Goal: Obtain resource: Download file/media

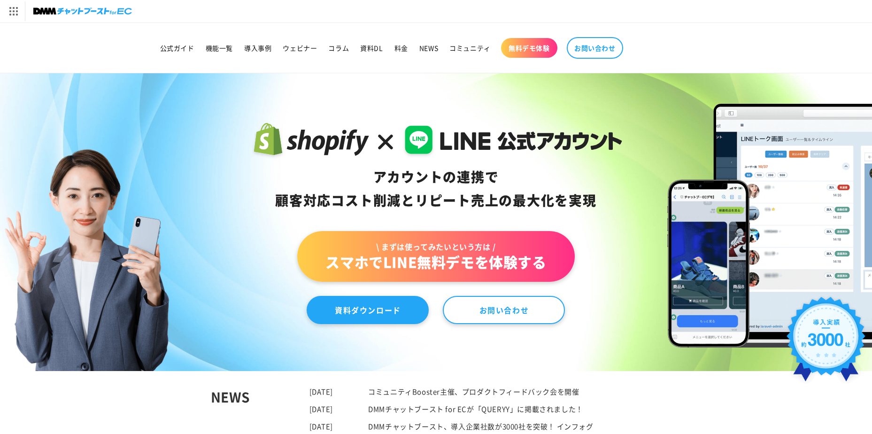
click at [405, 307] on link "資料ダウンロード" at bounding box center [368, 310] width 122 height 28
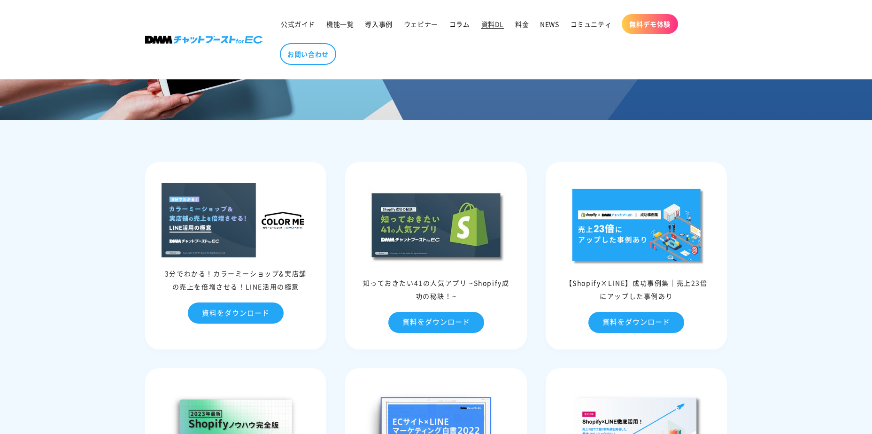
scroll to position [188, 0]
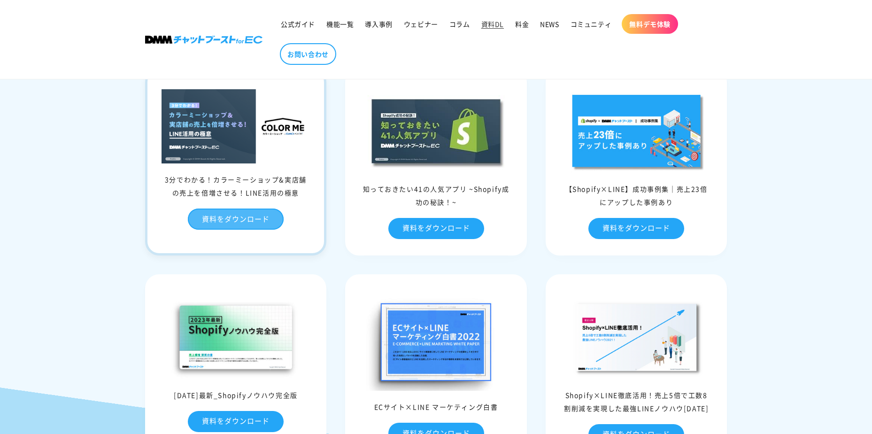
click at [253, 220] on link "資料をダウンロード" at bounding box center [236, 218] width 96 height 21
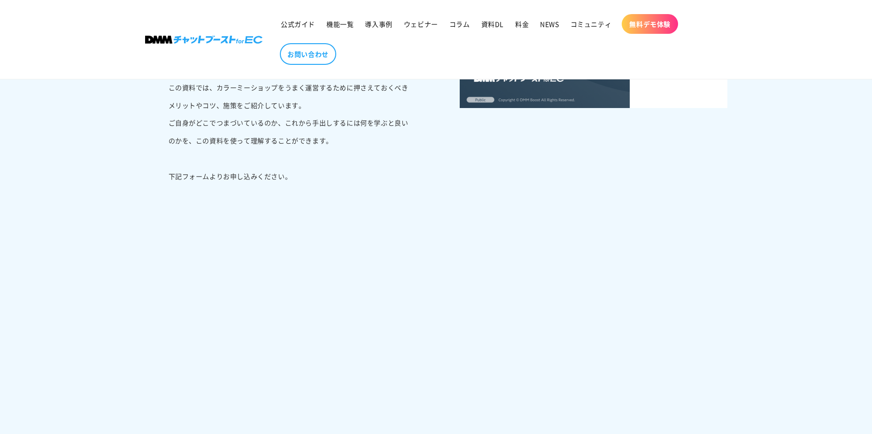
scroll to position [422, 0]
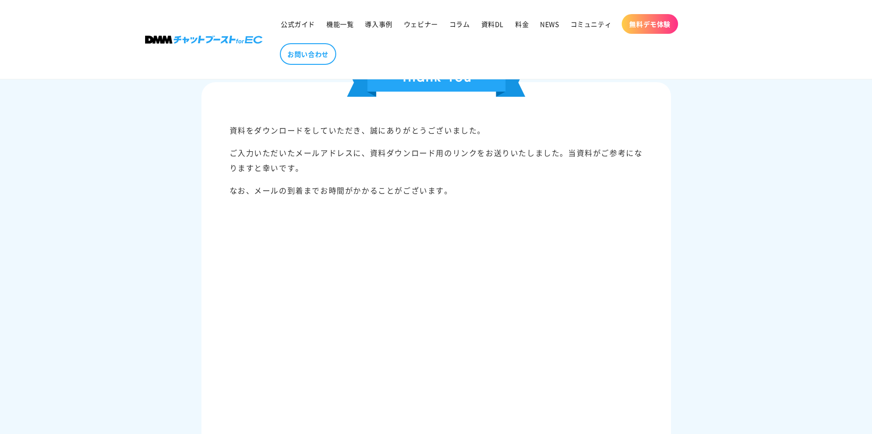
scroll to position [47, 0]
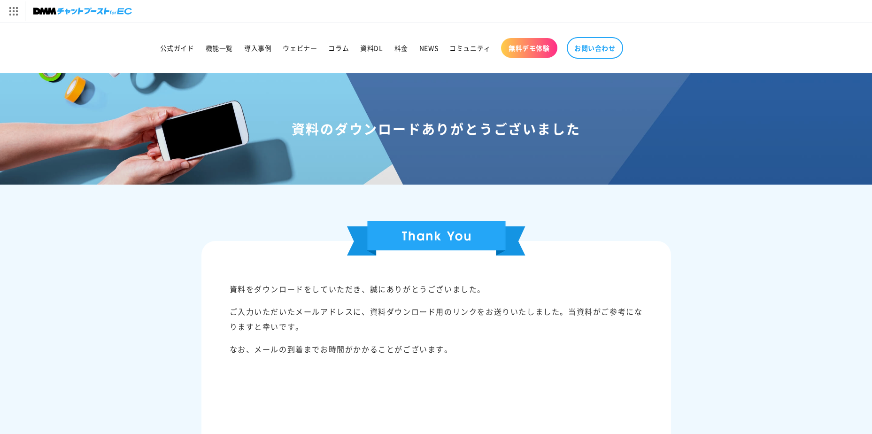
click at [541, 50] on span "無料デモ体験" at bounding box center [528, 48] width 41 height 8
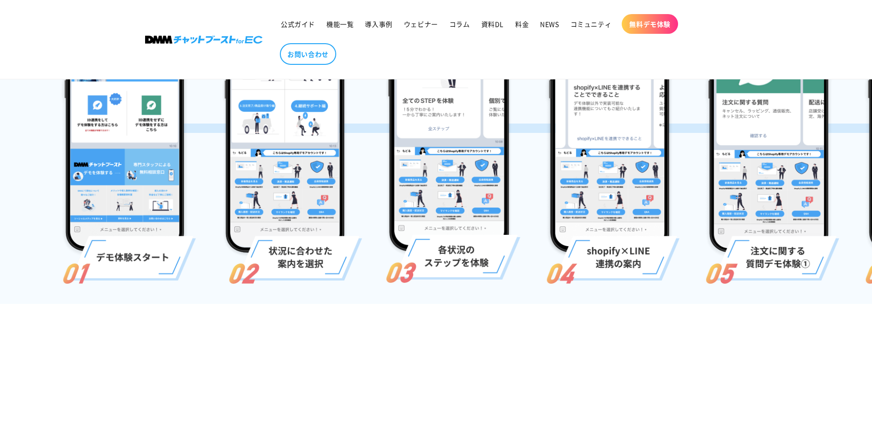
scroll to position [188, 0]
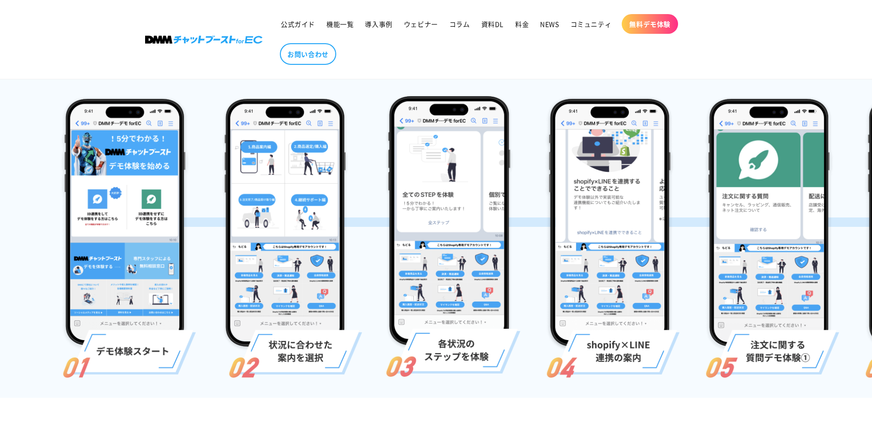
click at [659, 26] on span "無料デモ体験" at bounding box center [649, 24] width 41 height 8
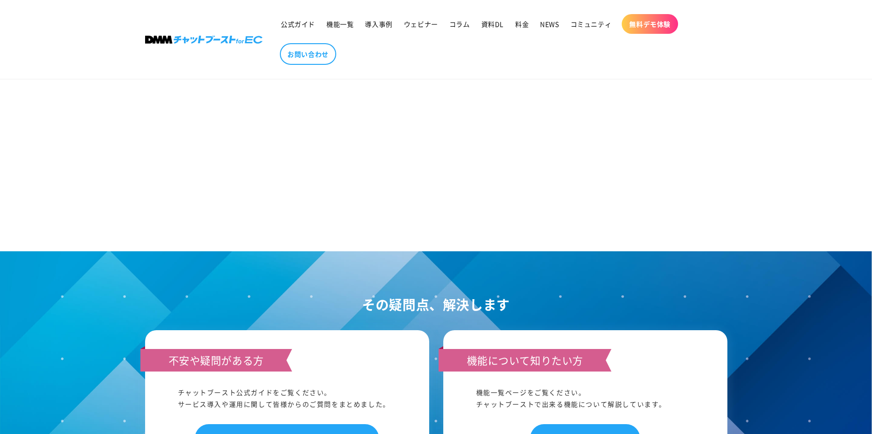
scroll to position [1173, 0]
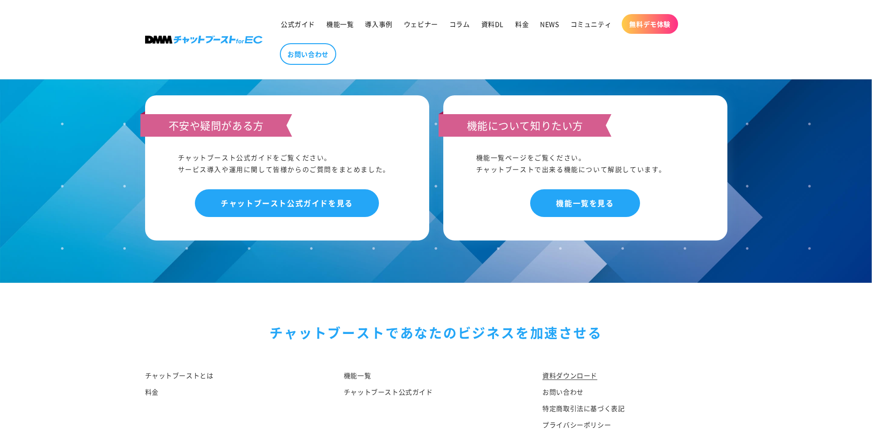
click at [586, 369] on link "資料ダウンロード" at bounding box center [569, 376] width 55 height 14
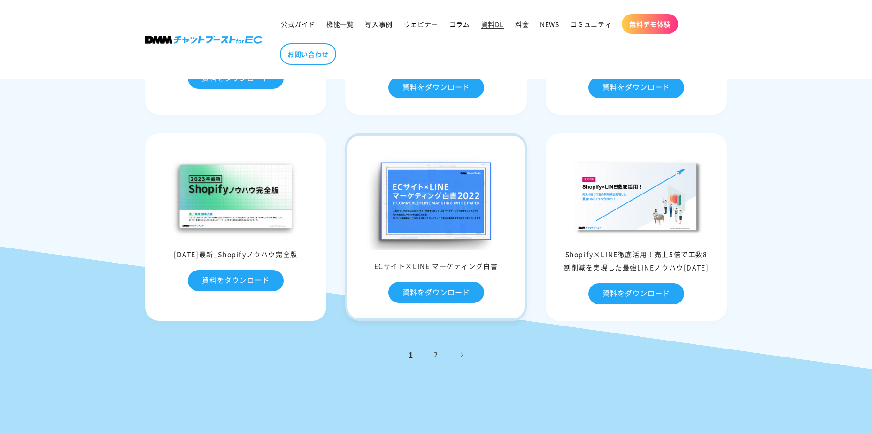
scroll to position [376, 0]
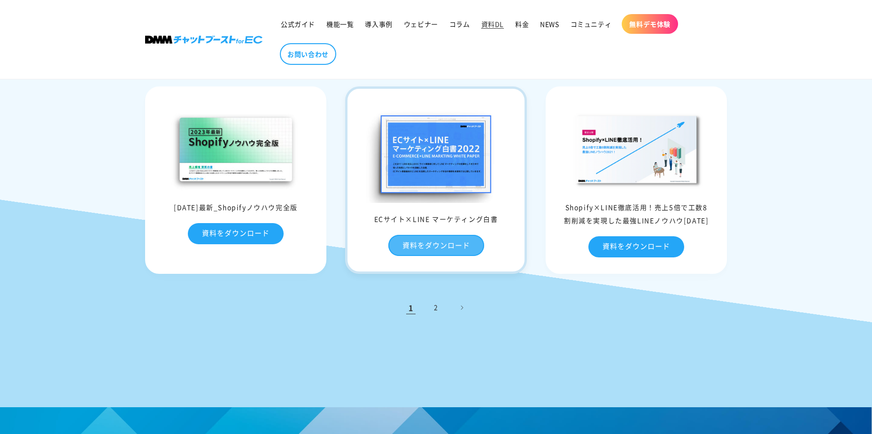
click at [443, 250] on link "資料をダウンロード" at bounding box center [436, 245] width 96 height 21
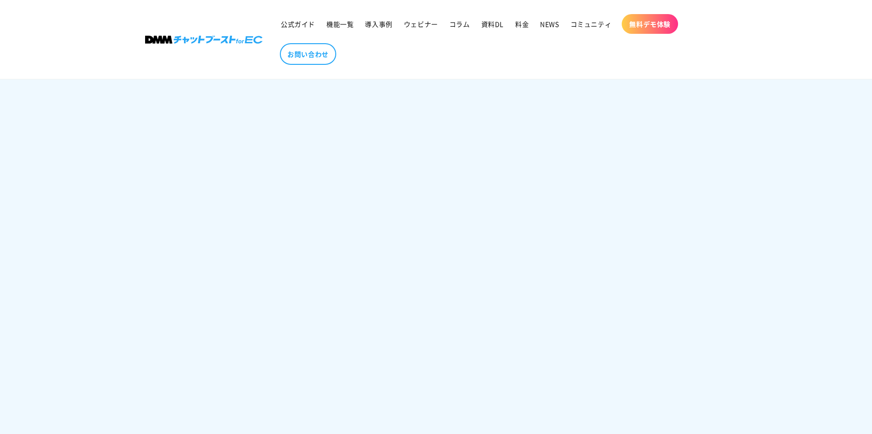
scroll to position [657, 0]
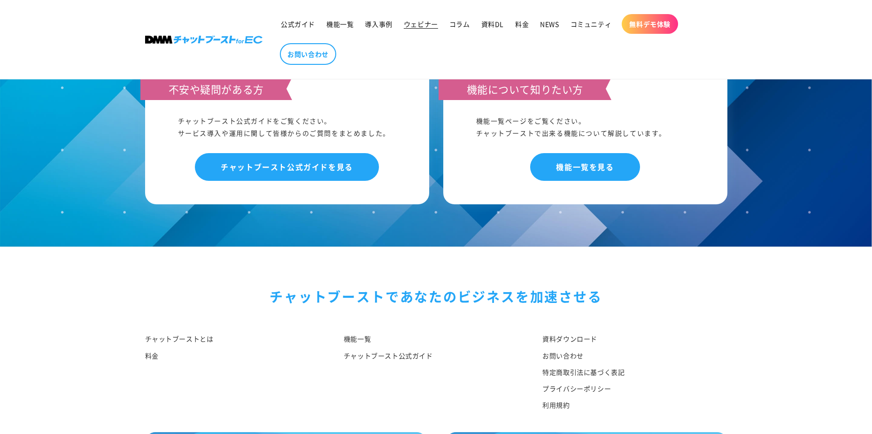
scroll to position [878, 0]
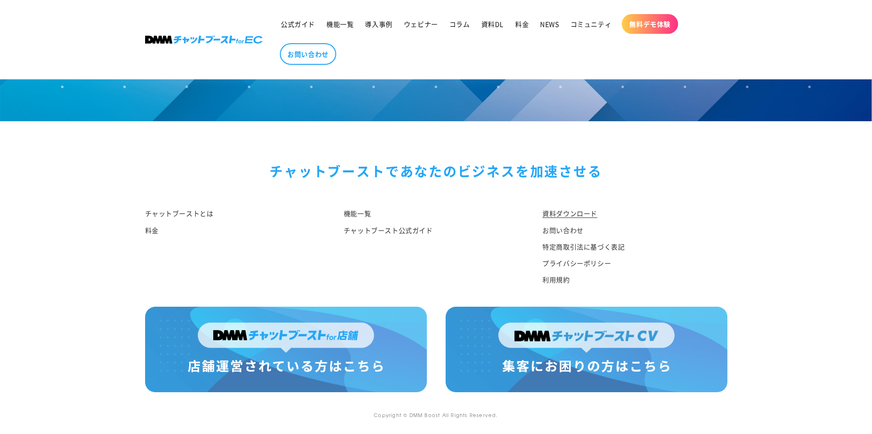
click at [583, 217] on link "資料ダウンロード" at bounding box center [569, 214] width 55 height 14
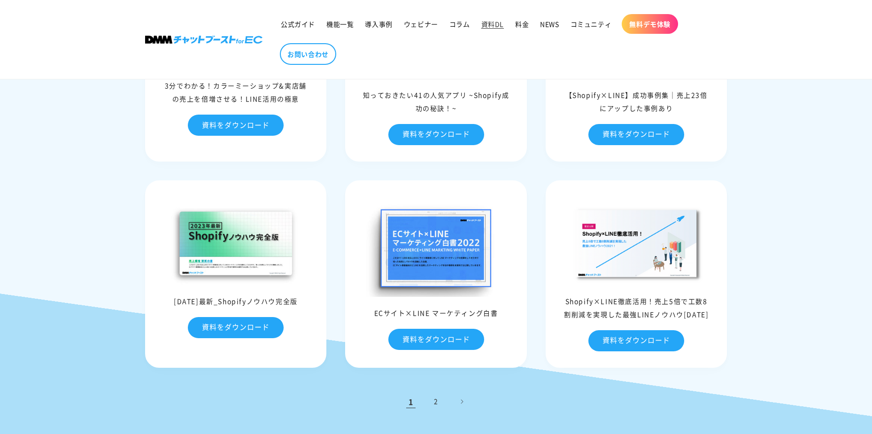
scroll to position [329, 0]
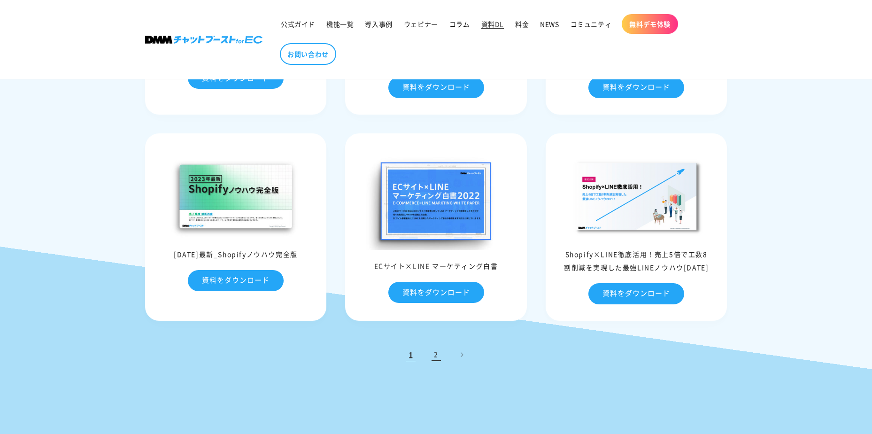
click at [434, 356] on link "2" at bounding box center [436, 354] width 21 height 21
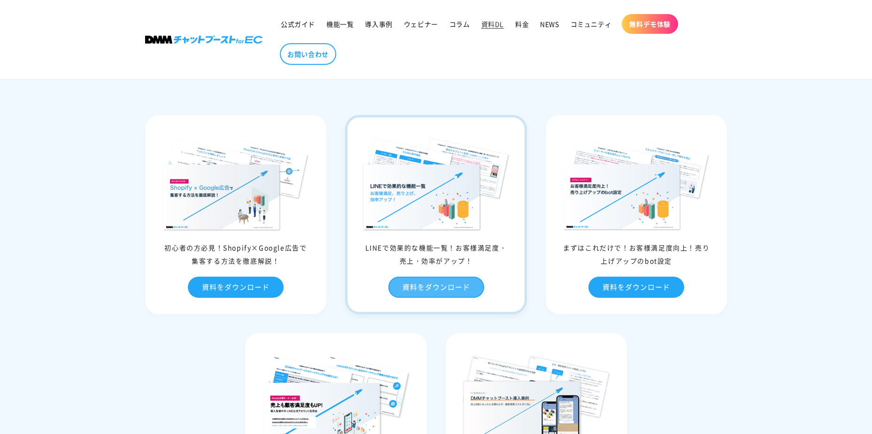
scroll to position [282, 0]
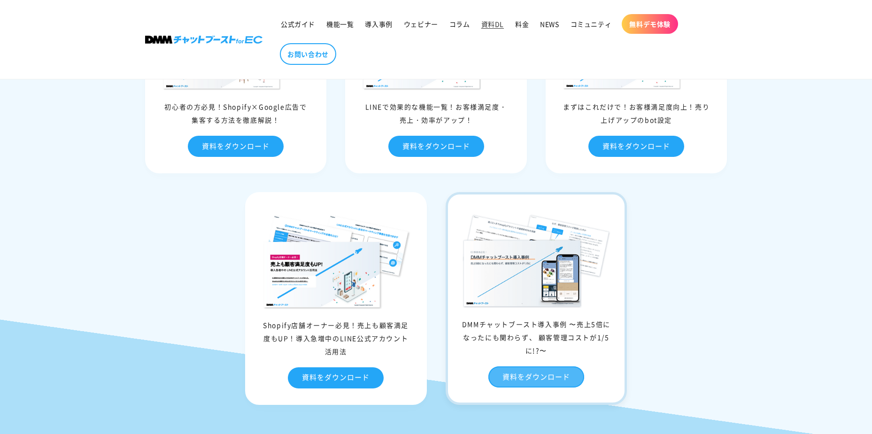
click at [515, 379] on link "資料をダウンロード" at bounding box center [536, 376] width 96 height 21
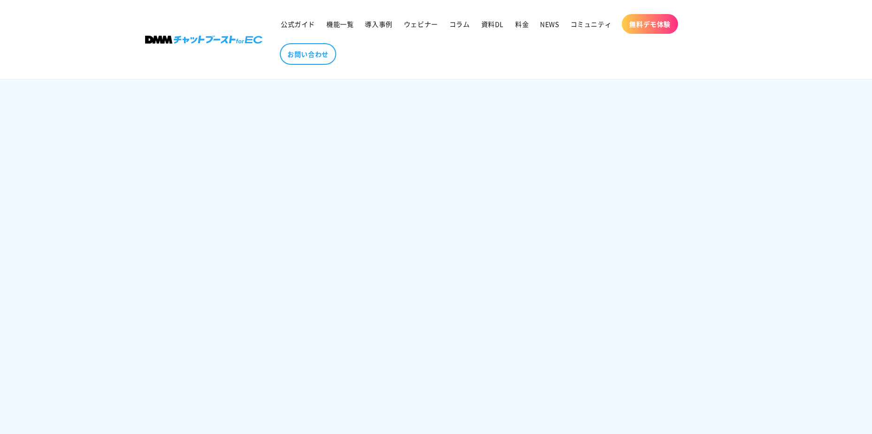
scroll to position [798, 0]
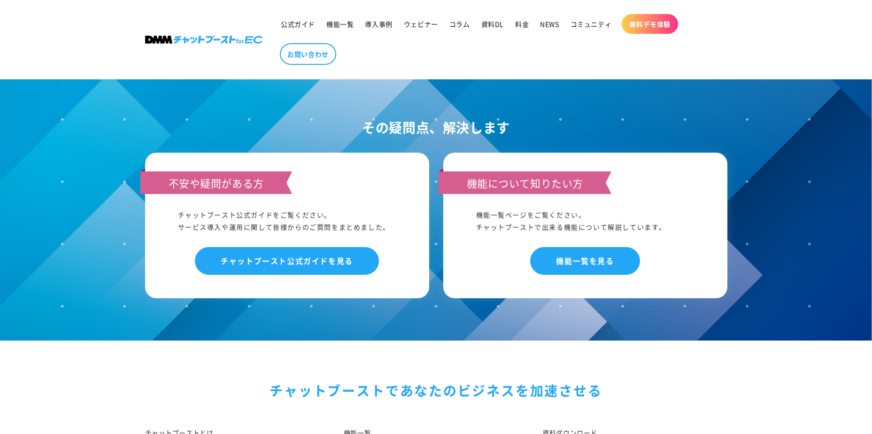
scroll to position [878, 0]
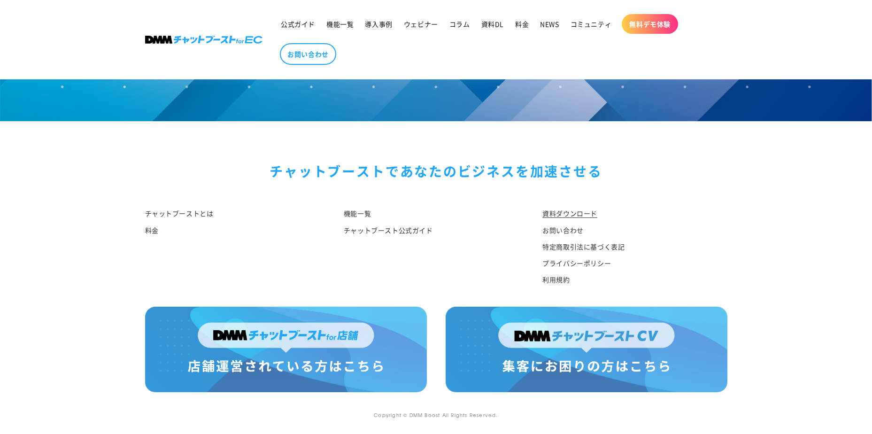
click at [572, 210] on link "資料ダウンロード" at bounding box center [569, 214] width 55 height 14
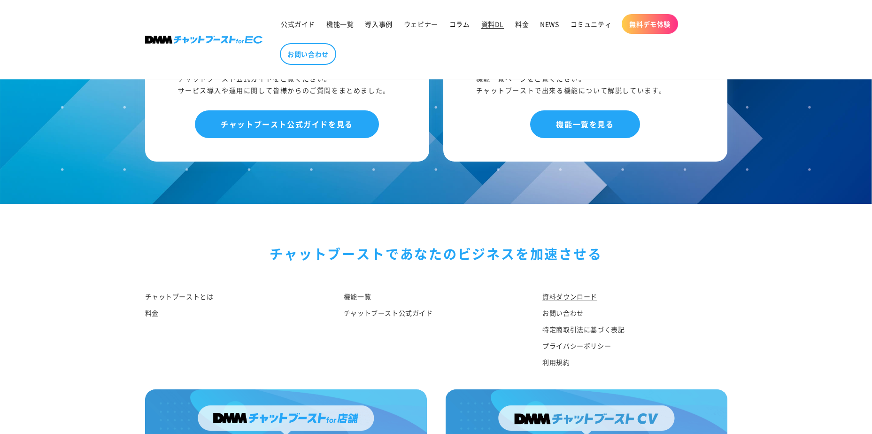
scroll to position [928, 0]
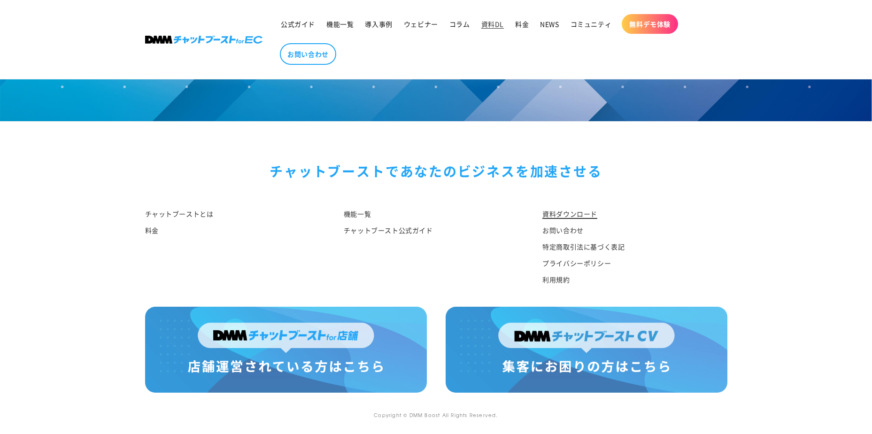
click at [567, 209] on link "資料ダウンロード" at bounding box center [569, 215] width 55 height 14
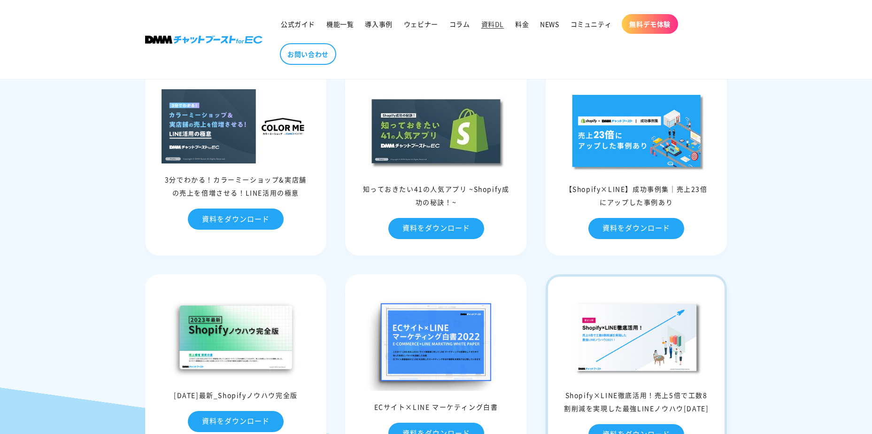
scroll to position [376, 0]
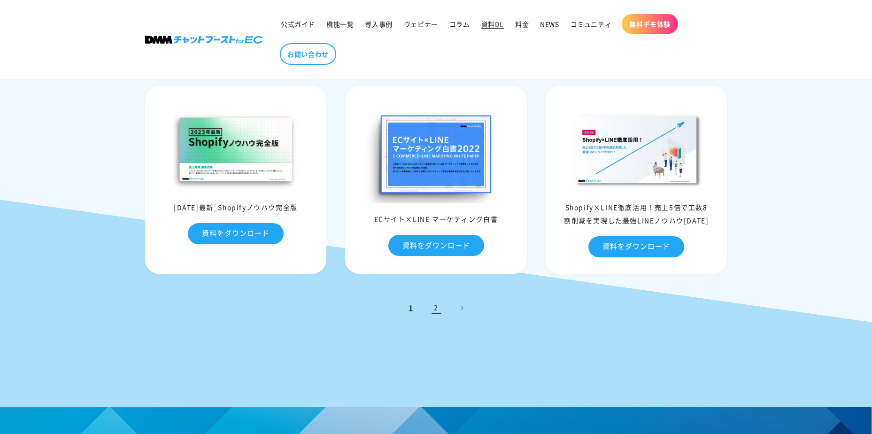
click at [437, 309] on link "2" at bounding box center [436, 307] width 21 height 21
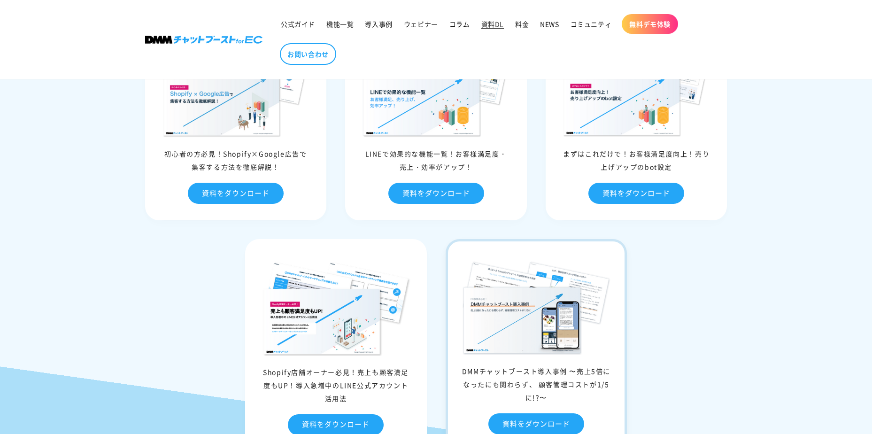
scroll to position [376, 0]
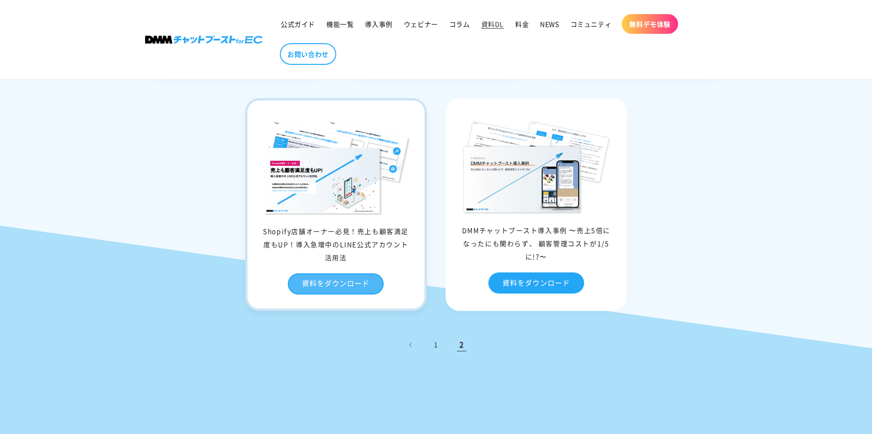
click at [353, 287] on link "資料をダウンロード" at bounding box center [336, 283] width 96 height 21
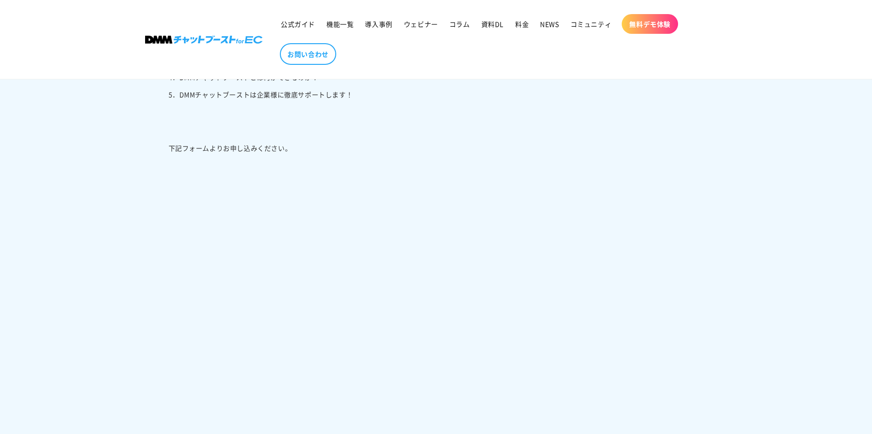
scroll to position [657, 0]
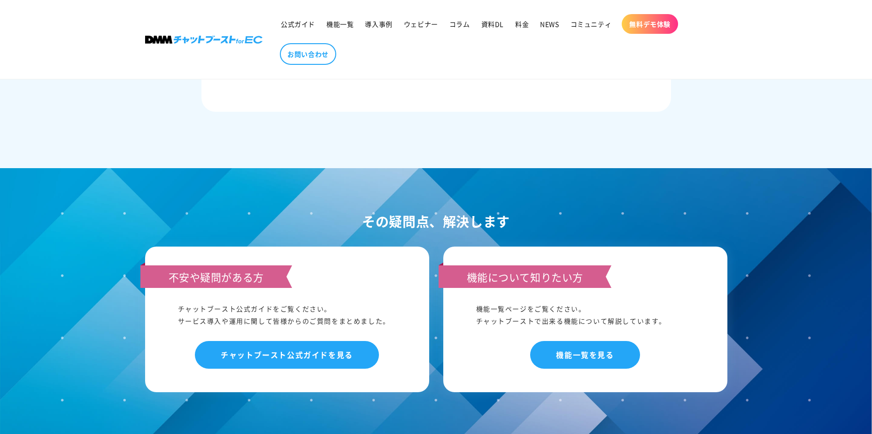
scroll to position [751, 0]
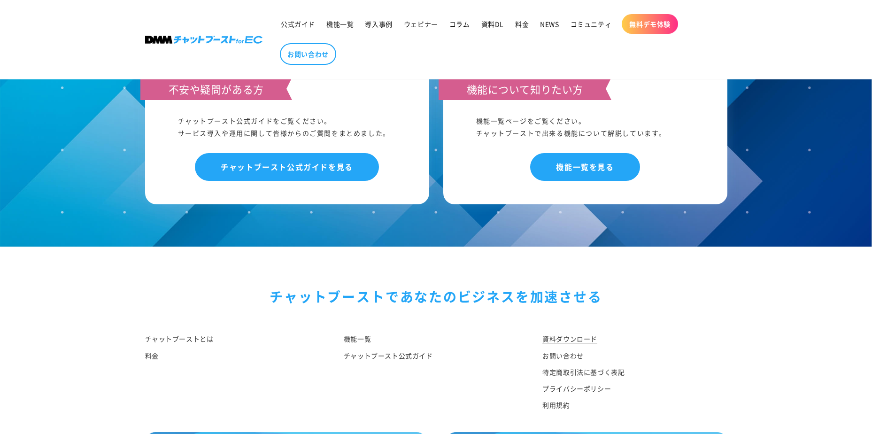
click at [586, 341] on link "資料ダウンロード" at bounding box center [569, 340] width 55 height 14
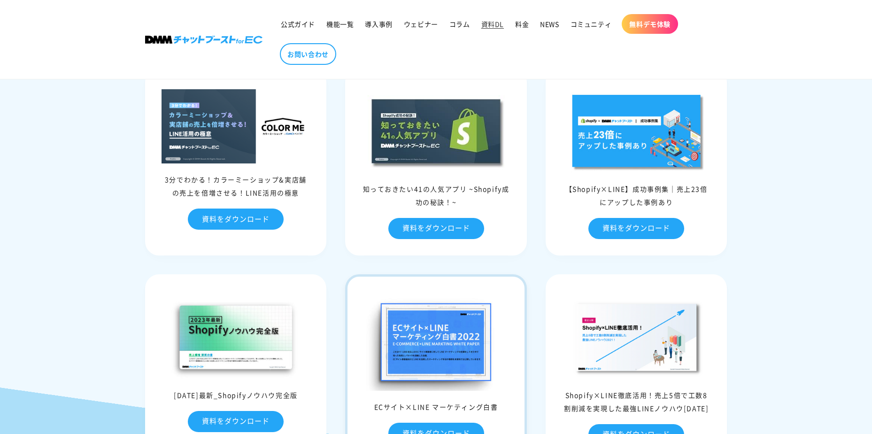
scroll to position [329, 0]
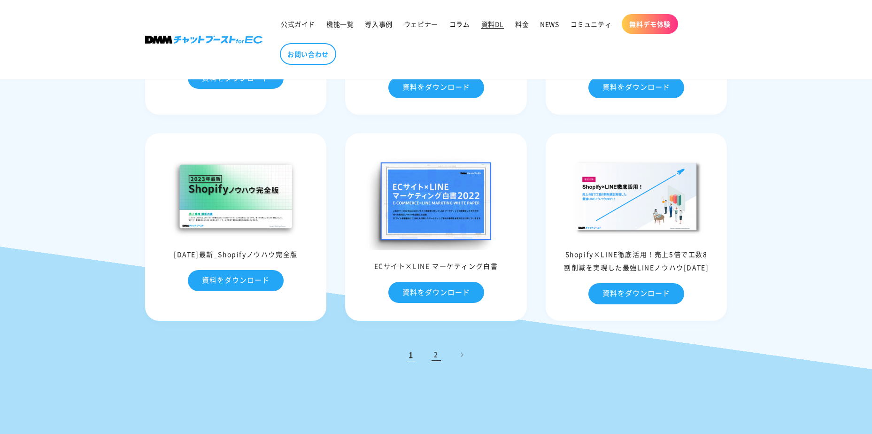
click at [437, 356] on link "2" at bounding box center [436, 354] width 21 height 21
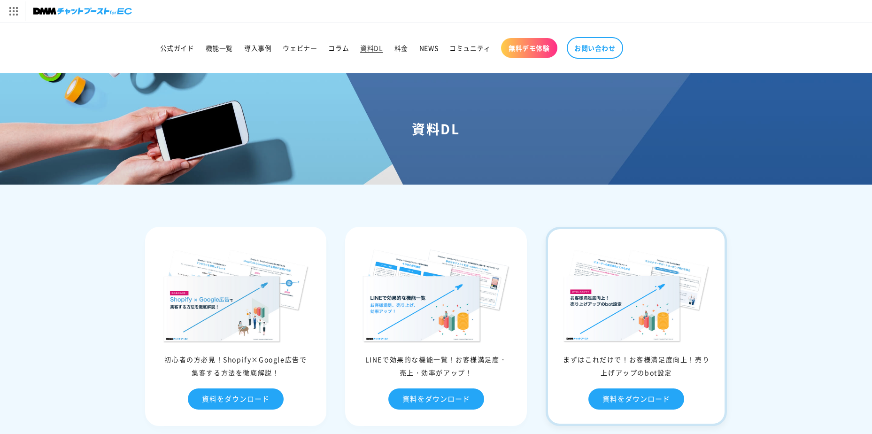
scroll to position [47, 0]
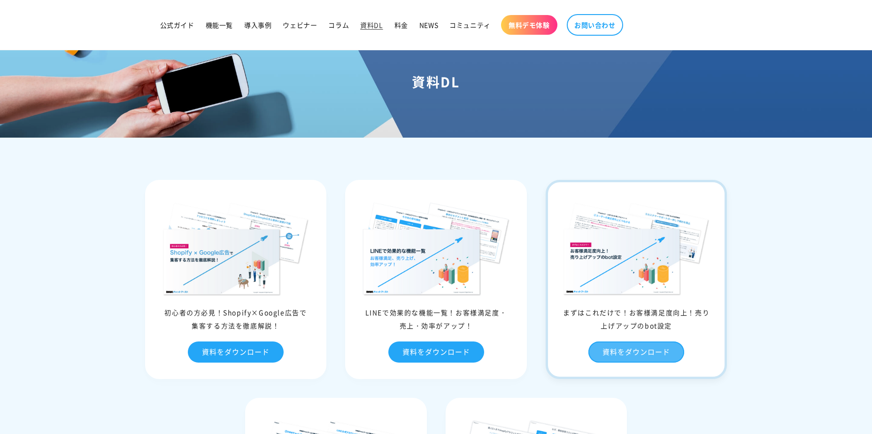
click at [605, 349] on link "資料をダウンロード" at bounding box center [636, 351] width 96 height 21
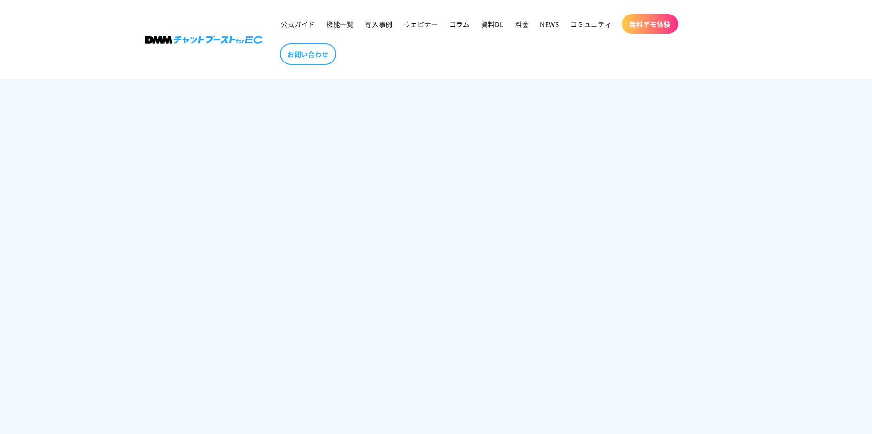
scroll to position [798, 0]
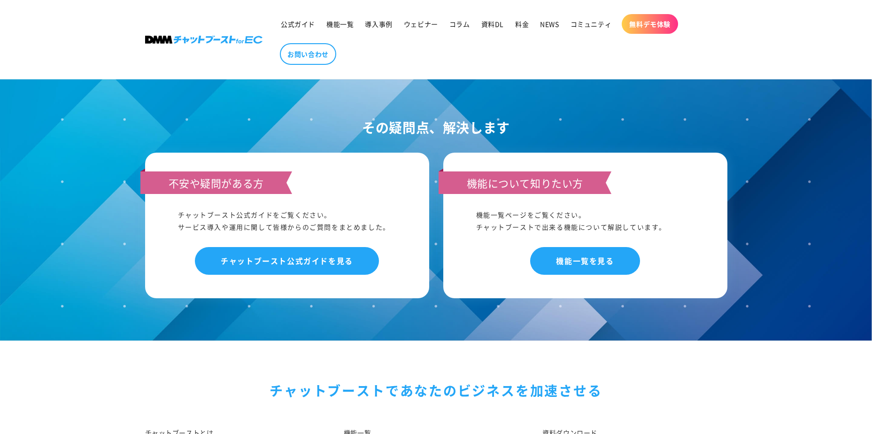
scroll to position [845, 0]
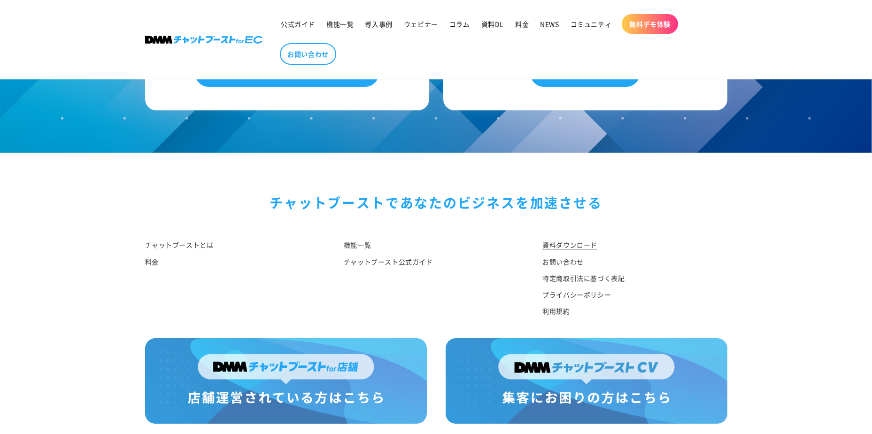
click at [556, 245] on link "資料ダウンロード" at bounding box center [569, 246] width 55 height 14
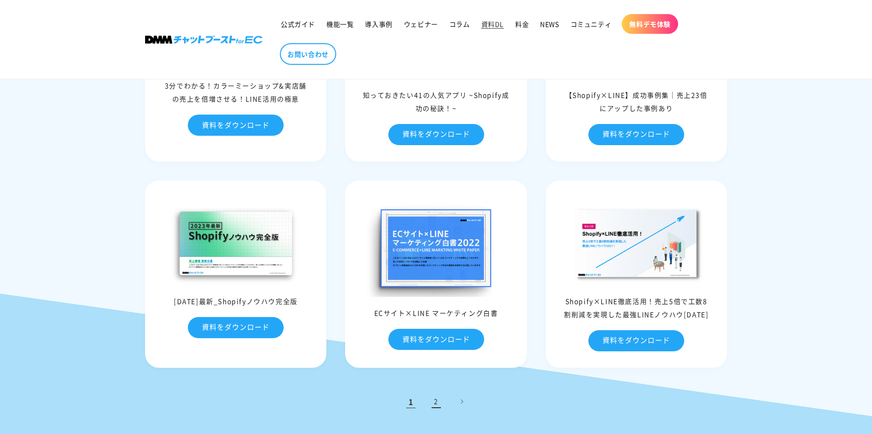
click at [432, 396] on link "2" at bounding box center [436, 401] width 21 height 21
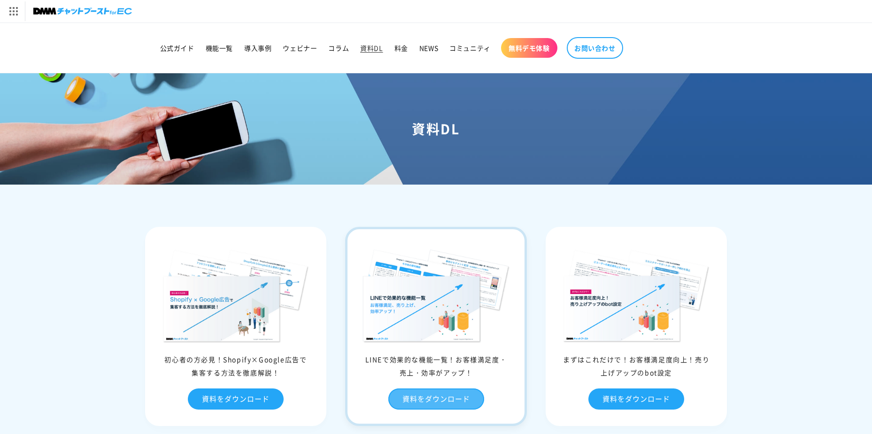
click at [430, 402] on link "資料をダウンロード" at bounding box center [436, 398] width 96 height 21
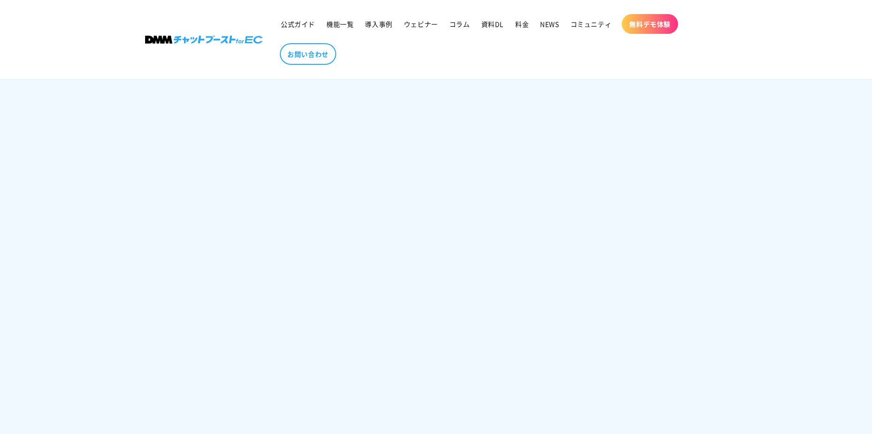
scroll to position [751, 0]
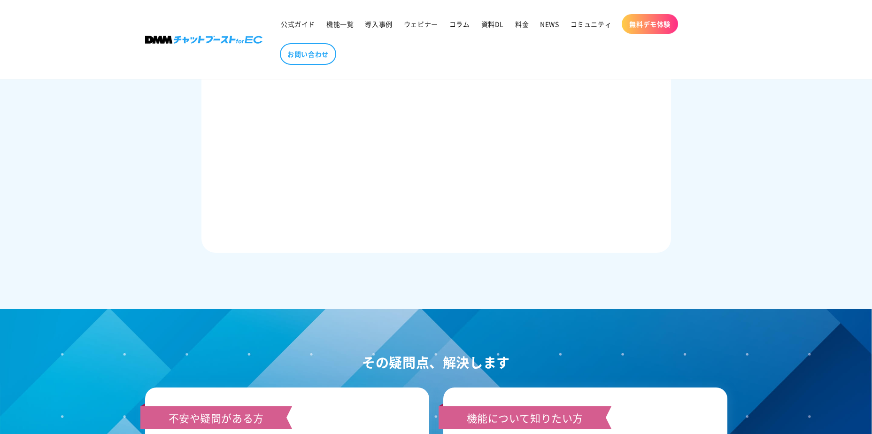
scroll to position [657, 0]
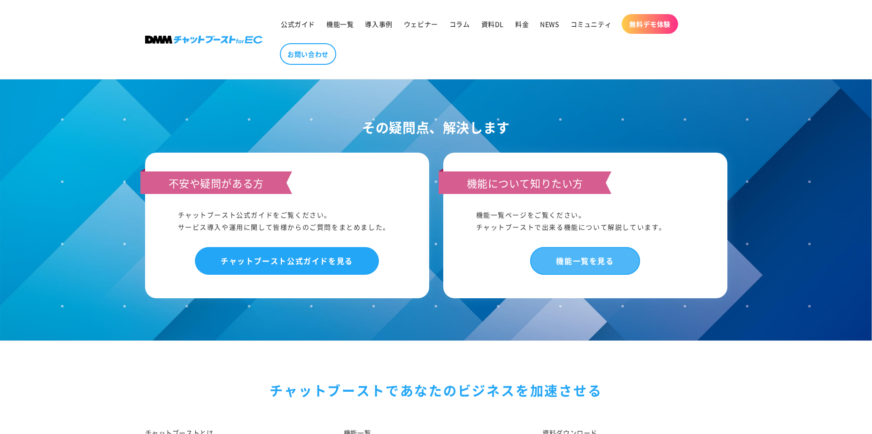
click at [585, 258] on link "機能一覧を見る" at bounding box center [584, 261] width 109 height 28
